Goal: Navigation & Orientation: Find specific page/section

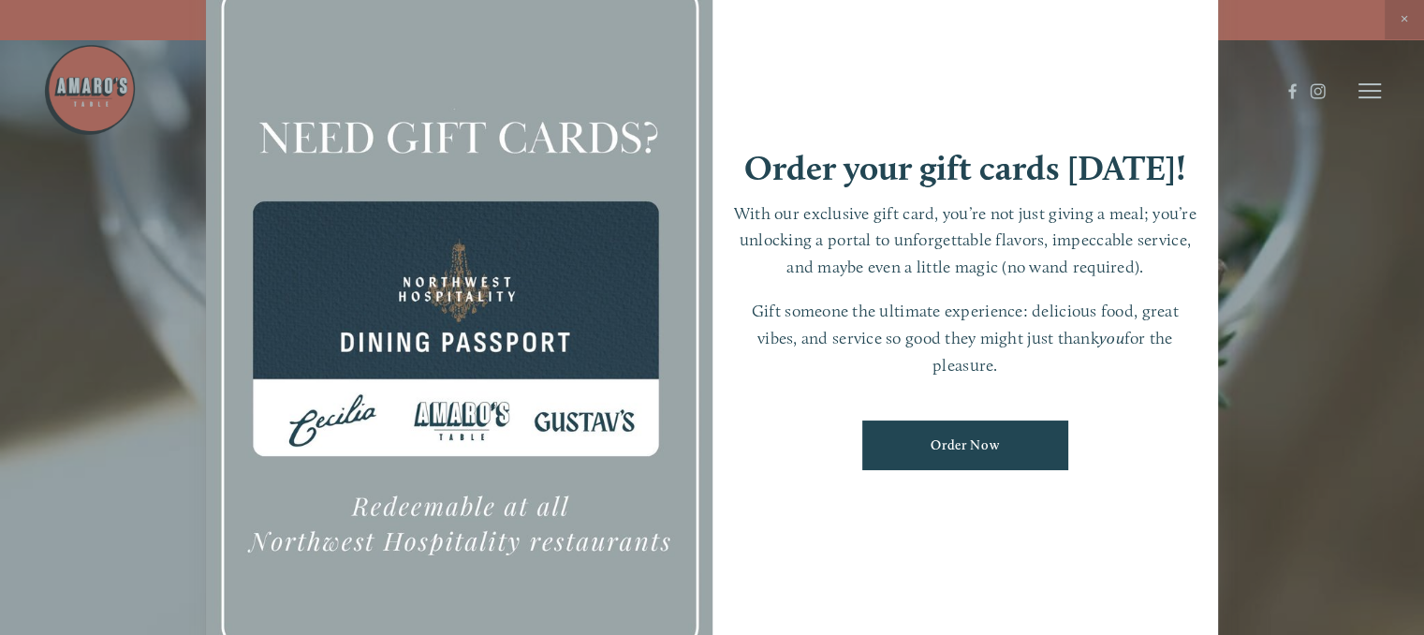
click at [1312, 210] on div at bounding box center [712, 317] width 1424 height 635
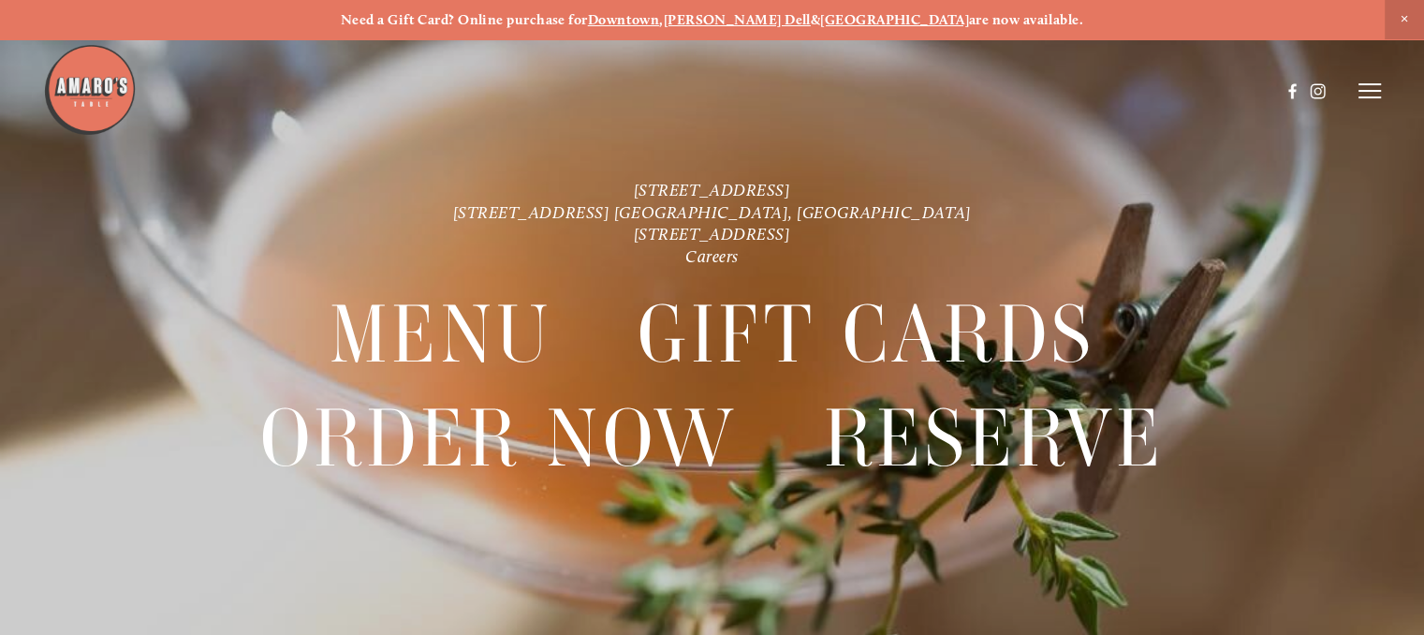
click at [1367, 93] on icon at bounding box center [1369, 90] width 22 height 17
click at [1025, 90] on span "Menu" at bounding box center [1033, 90] width 35 height 16
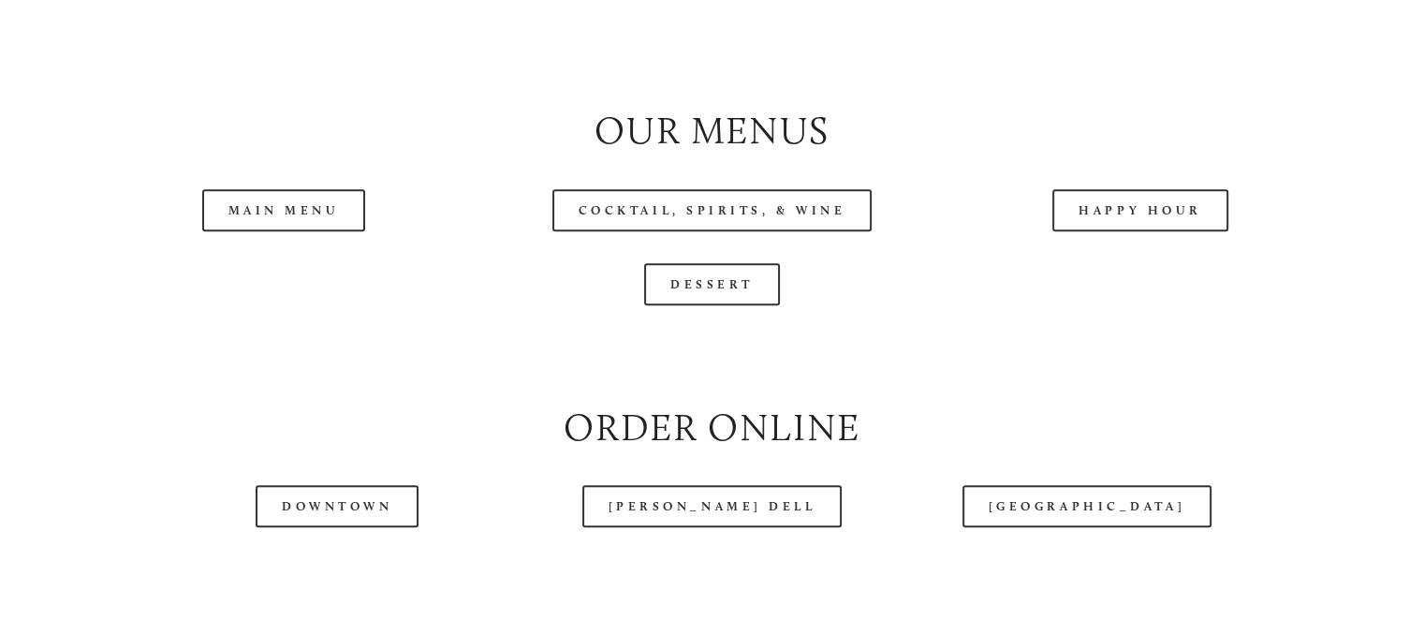
scroll to position [1882, 0]
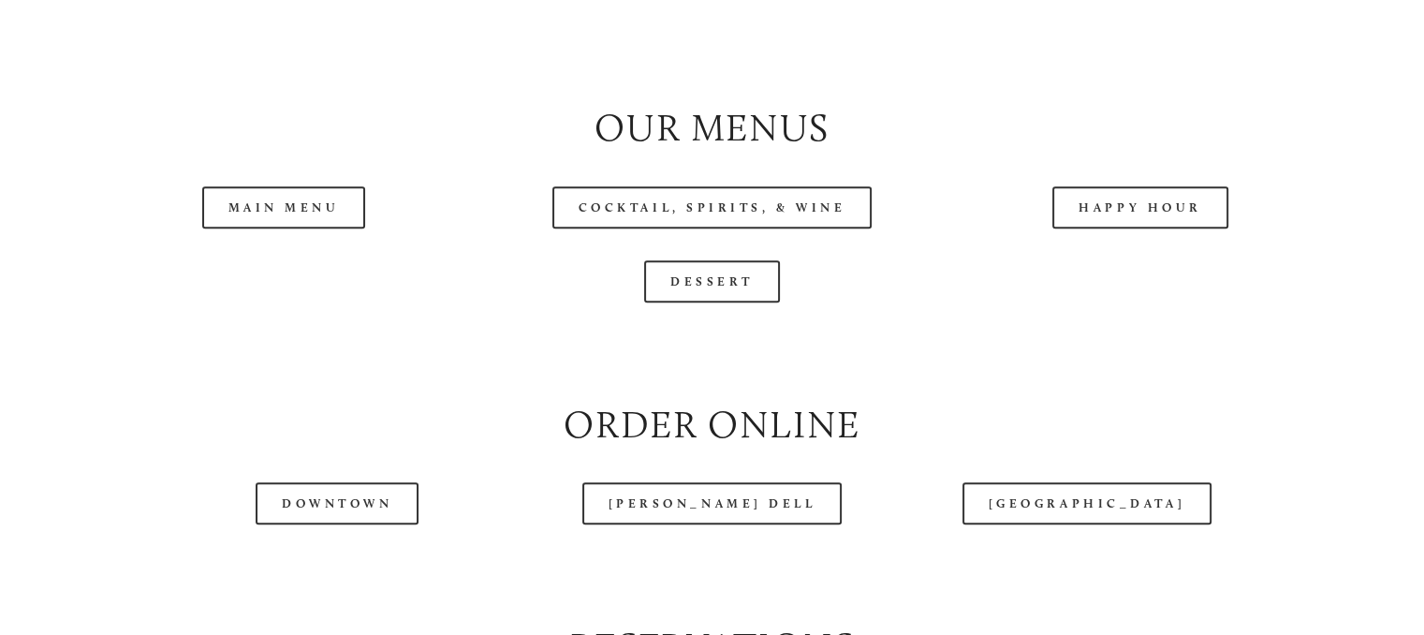
click at [306, 228] on link "Main Menu" at bounding box center [284, 207] width 164 height 42
